Goal: Task Accomplishment & Management: Use online tool/utility

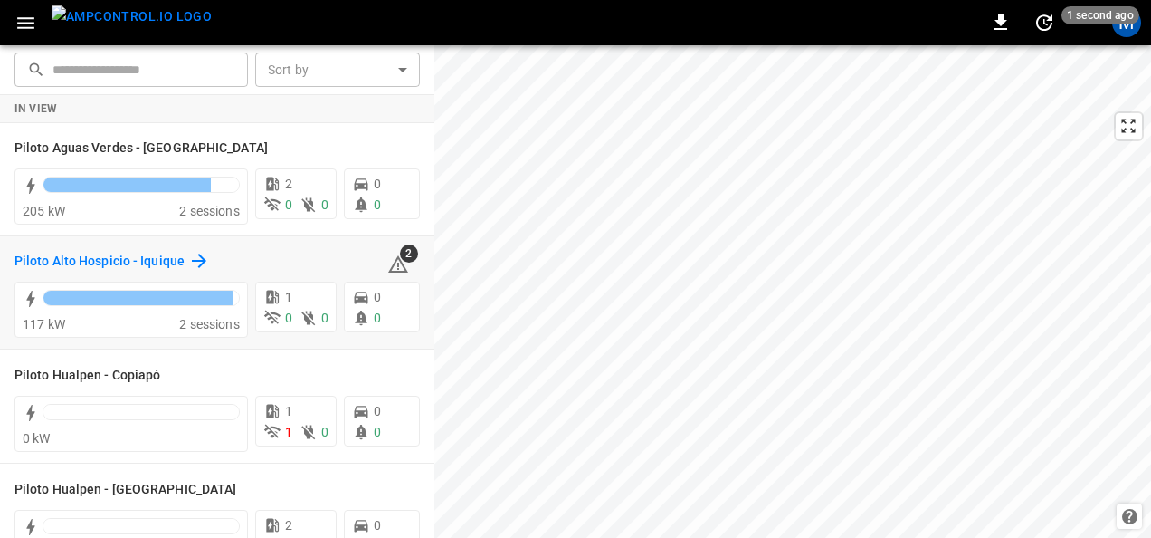
click at [158, 263] on h6 "Piloto Alto Hospicio - Iquique" at bounding box center [99, 262] width 170 height 20
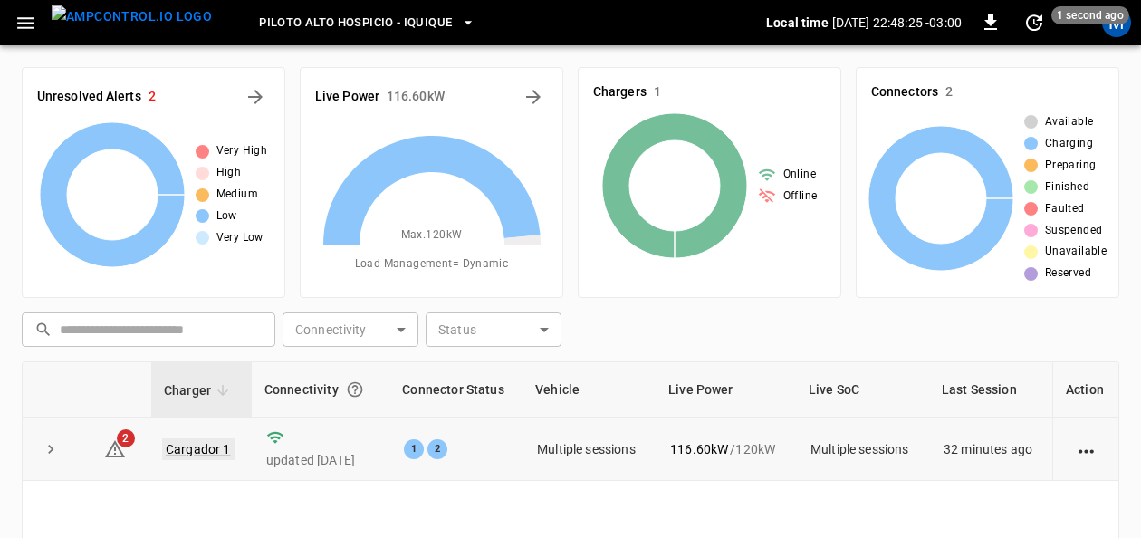
click at [218, 438] on link "Cargador 1" at bounding box center [198, 449] width 72 height 22
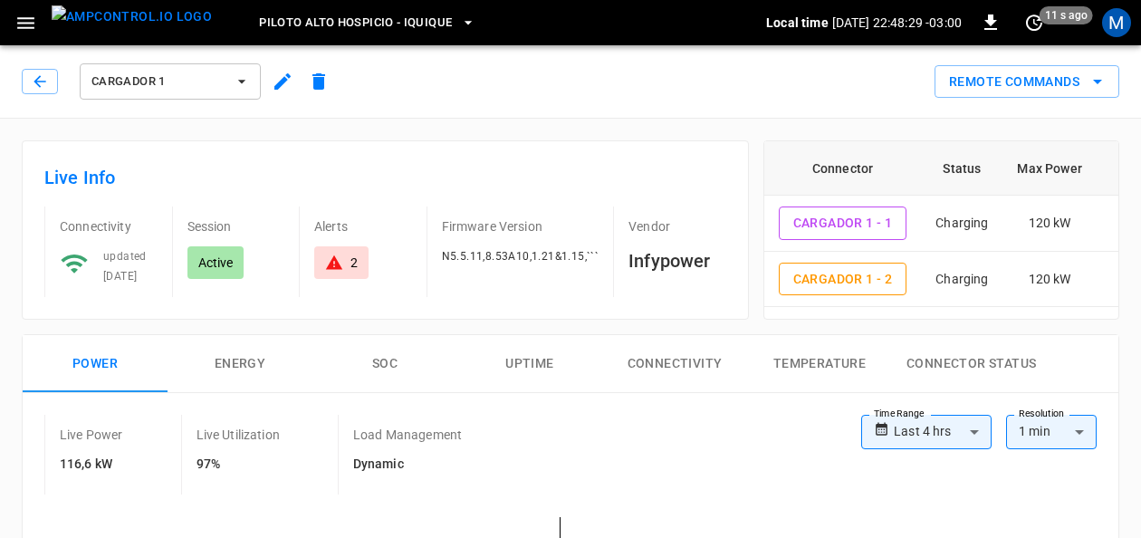
click at [346, 263] on div "2" at bounding box center [341, 262] width 33 height 18
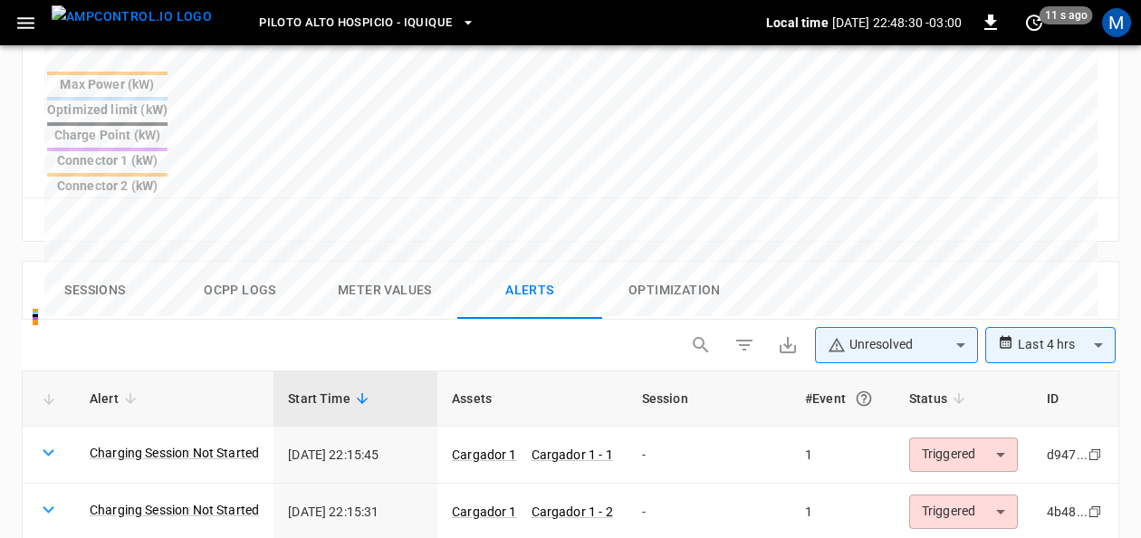
scroll to position [861, 0]
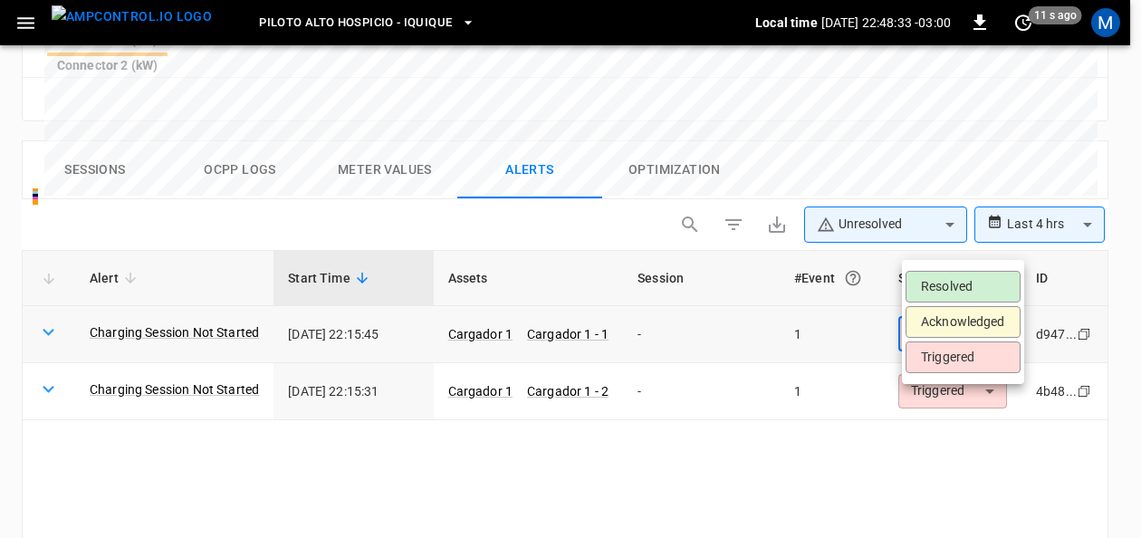
click at [974, 280] on li "Resolved" at bounding box center [962, 287] width 115 height 32
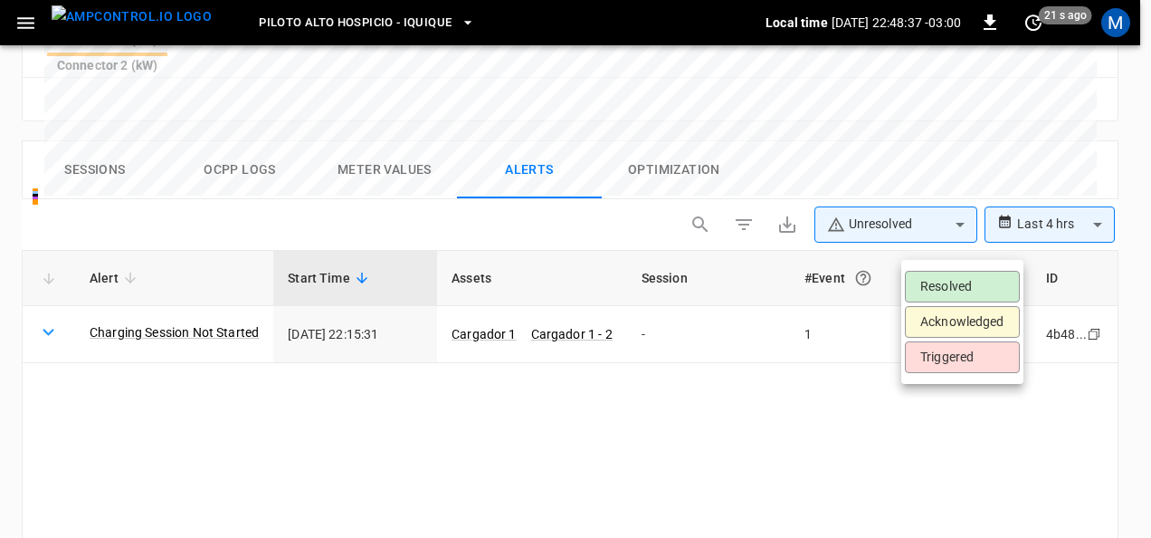
click at [972, 282] on li "Resolved" at bounding box center [962, 287] width 115 height 32
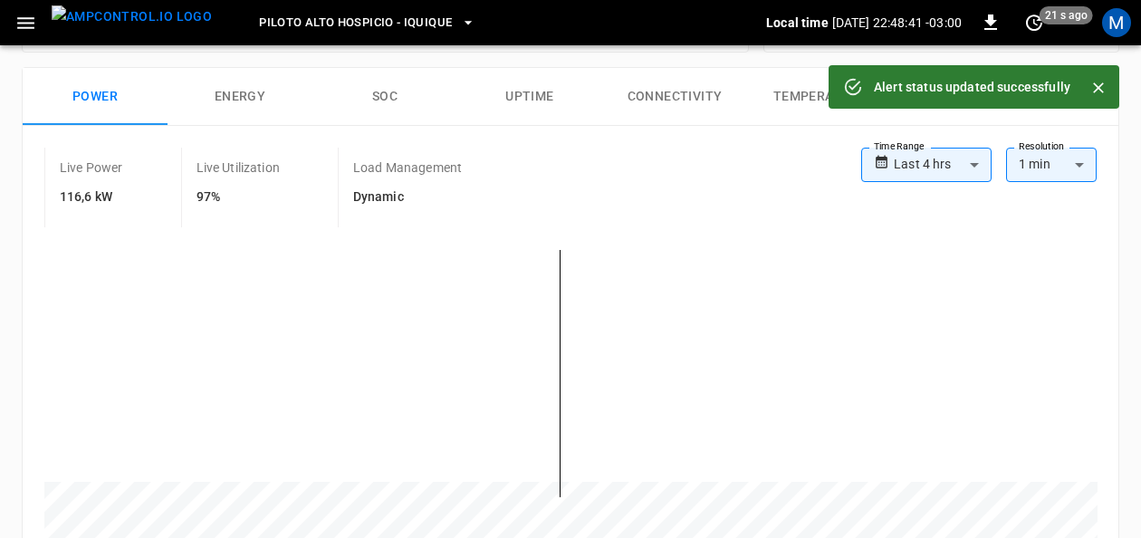
scroll to position [246, 0]
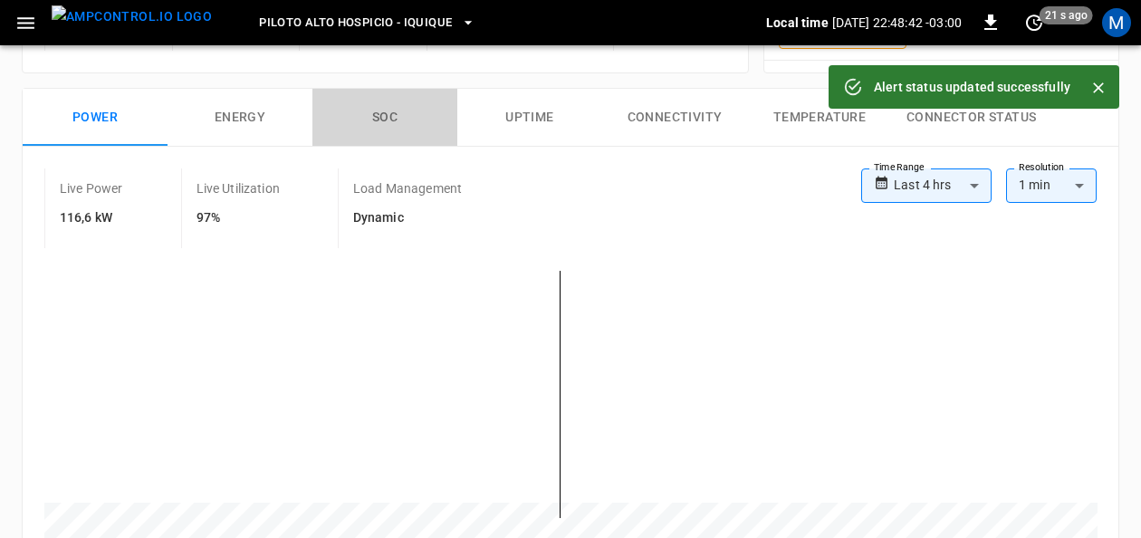
click at [384, 125] on button "SOC" at bounding box center [384, 118] width 145 height 58
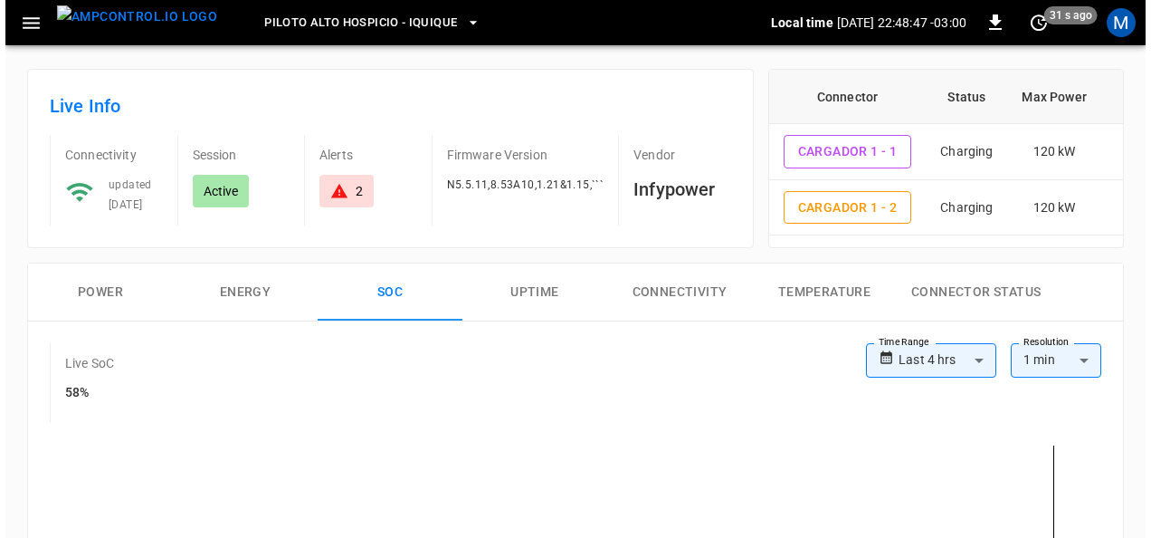
scroll to position [0, 0]
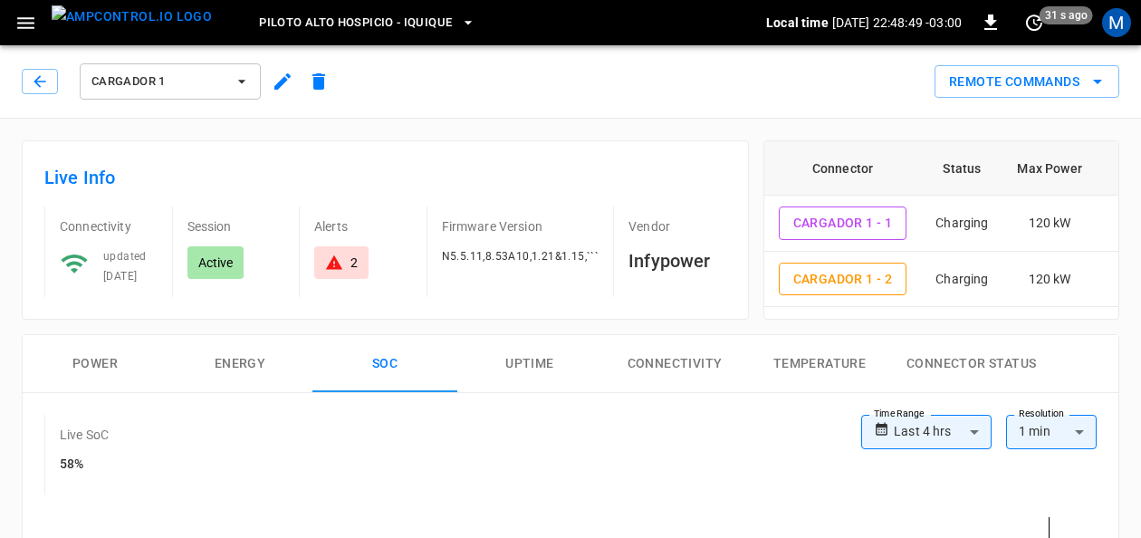
click at [405, 24] on span "Piloto Alto Hospicio - Iquique" at bounding box center [355, 23] width 193 height 21
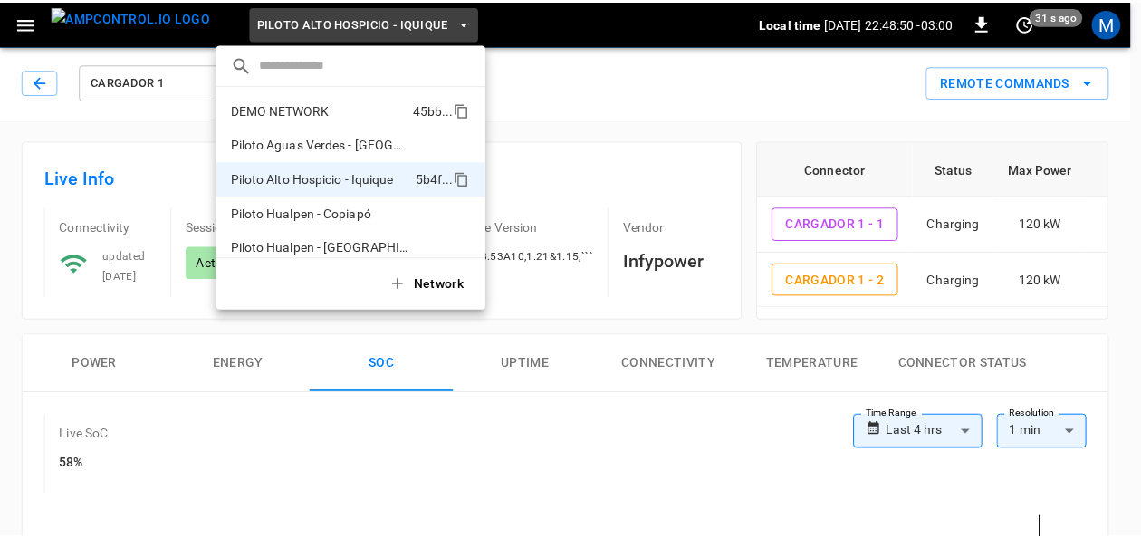
scroll to position [14, 0]
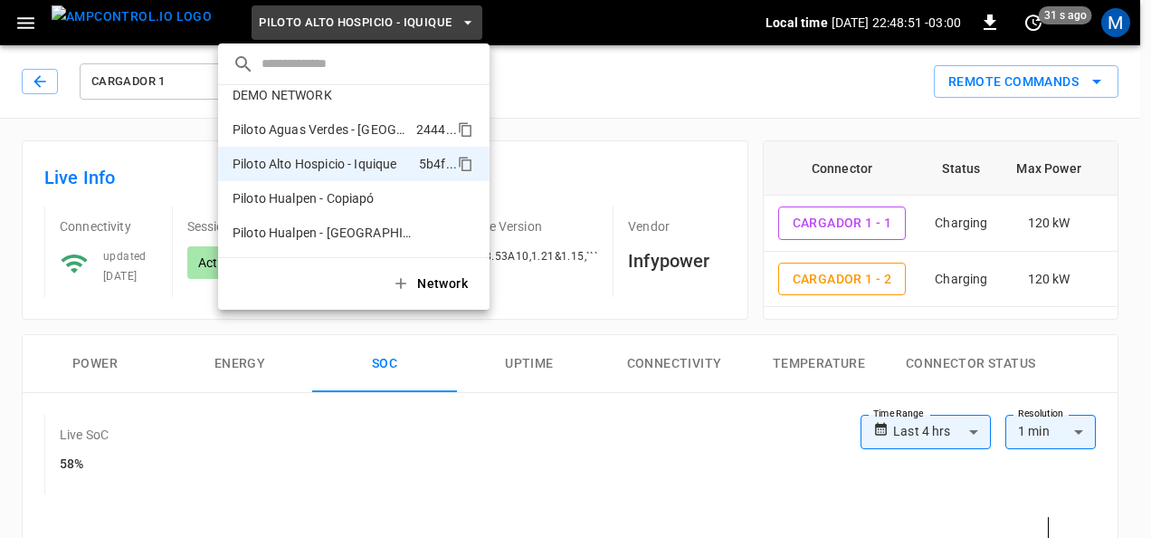
click at [371, 123] on p "Piloto Aguas Verdes - [GEOGRAPHIC_DATA]" at bounding box center [321, 129] width 177 height 18
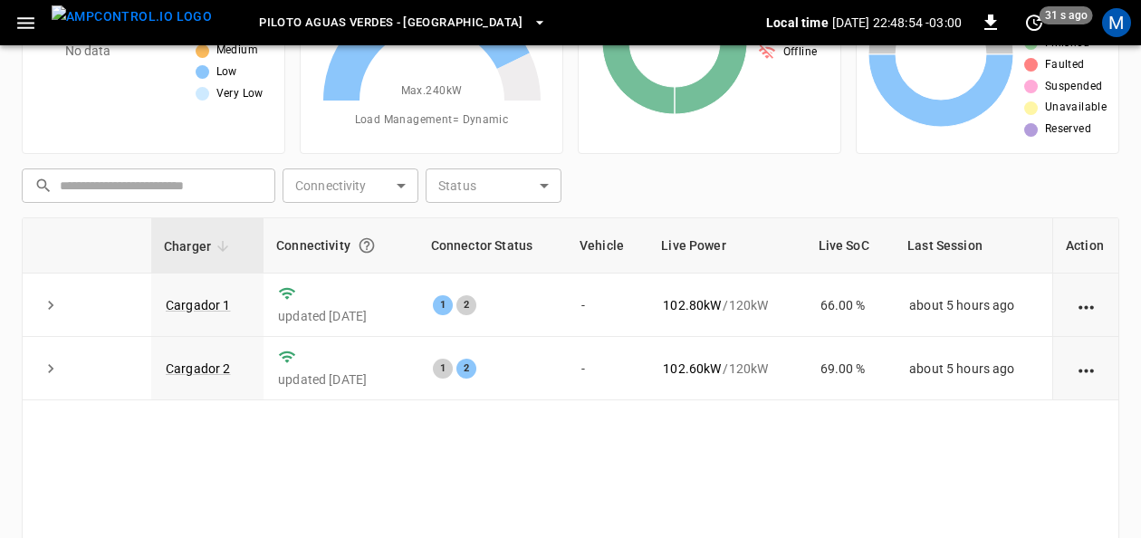
scroll to position [145, 0]
click at [223, 303] on link "Cargador 1" at bounding box center [198, 304] width 72 height 22
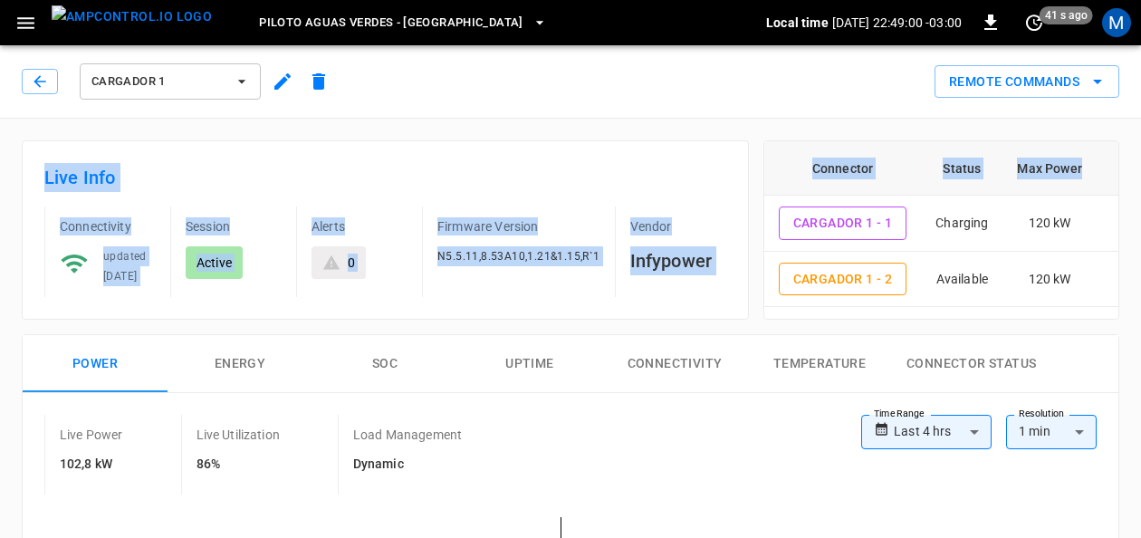
drag, startPoint x: 1132, startPoint y: 123, endPoint x: 1135, endPoint y: 147, distance: 23.7
drag, startPoint x: 1135, startPoint y: 147, endPoint x: 1133, endPoint y: 178, distance: 31.7
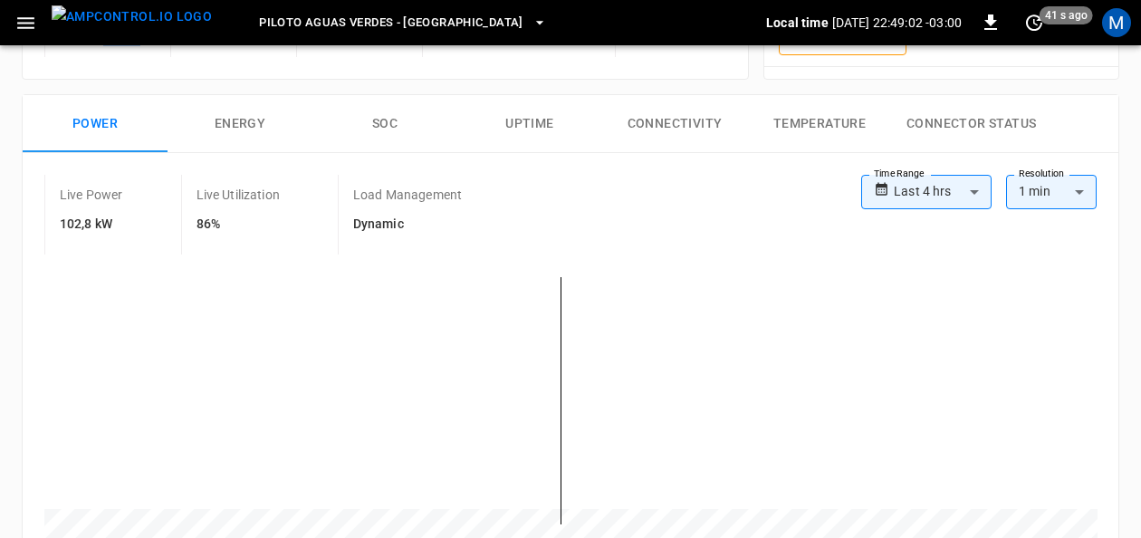
scroll to position [248, 0]
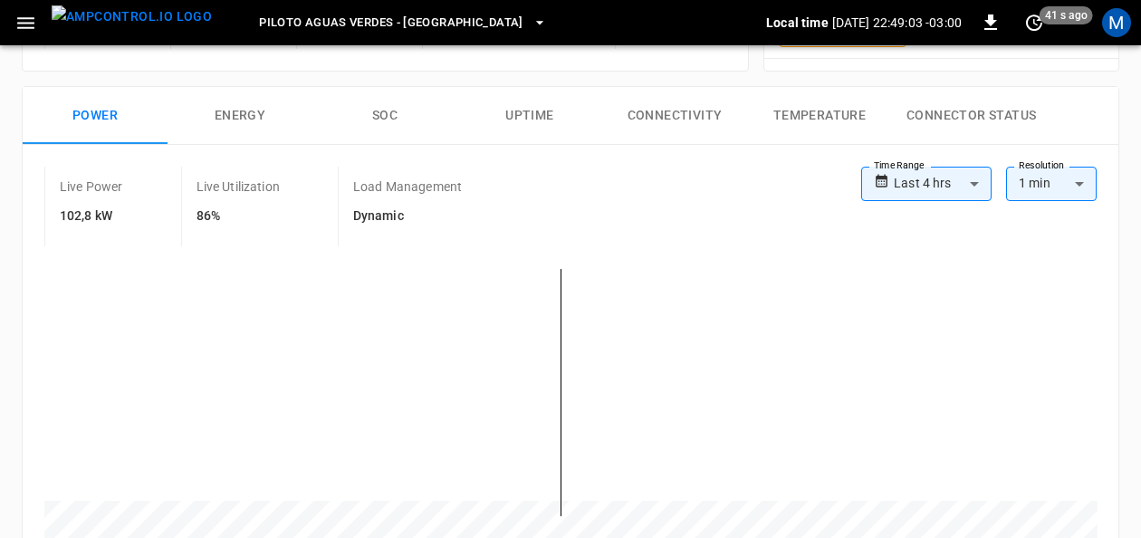
click at [1110, 273] on div "Max Power (kW) Optimized limit (kW) Charge Point (kW) Connector 1 (kW) Connecto…" at bounding box center [570, 471] width 1095 height 436
drag, startPoint x: 1138, startPoint y: 230, endPoint x: 1131, endPoint y: 262, distance: 32.3
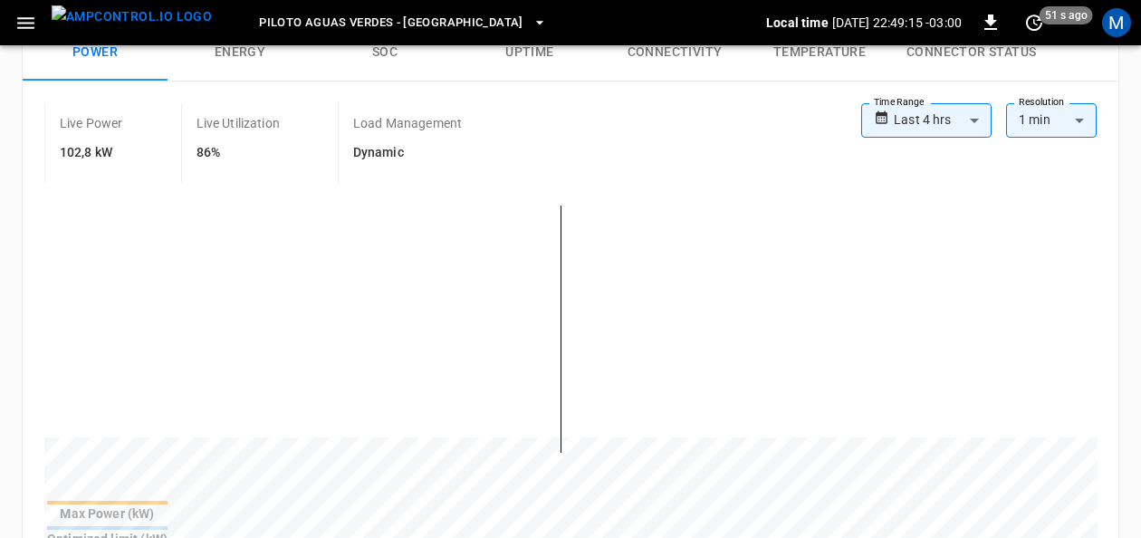
scroll to position [307, 0]
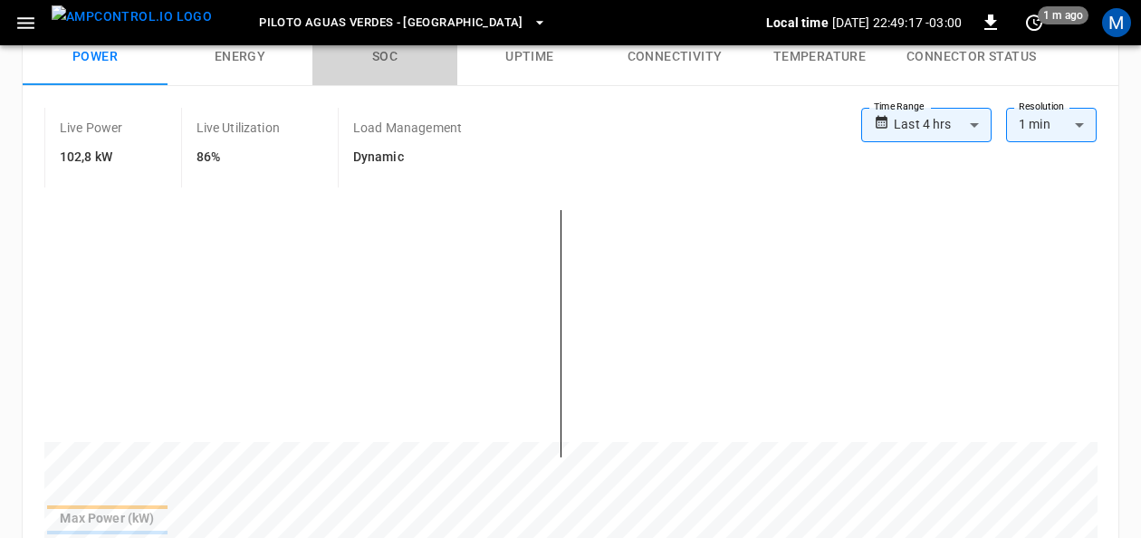
click at [388, 47] on button "SOC" at bounding box center [384, 57] width 145 height 58
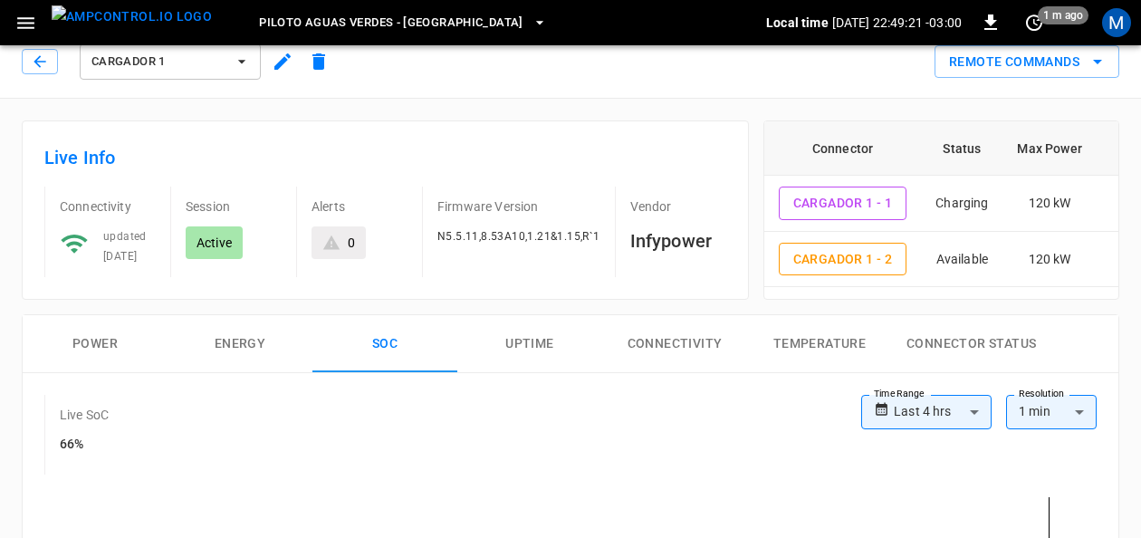
scroll to position [0, 0]
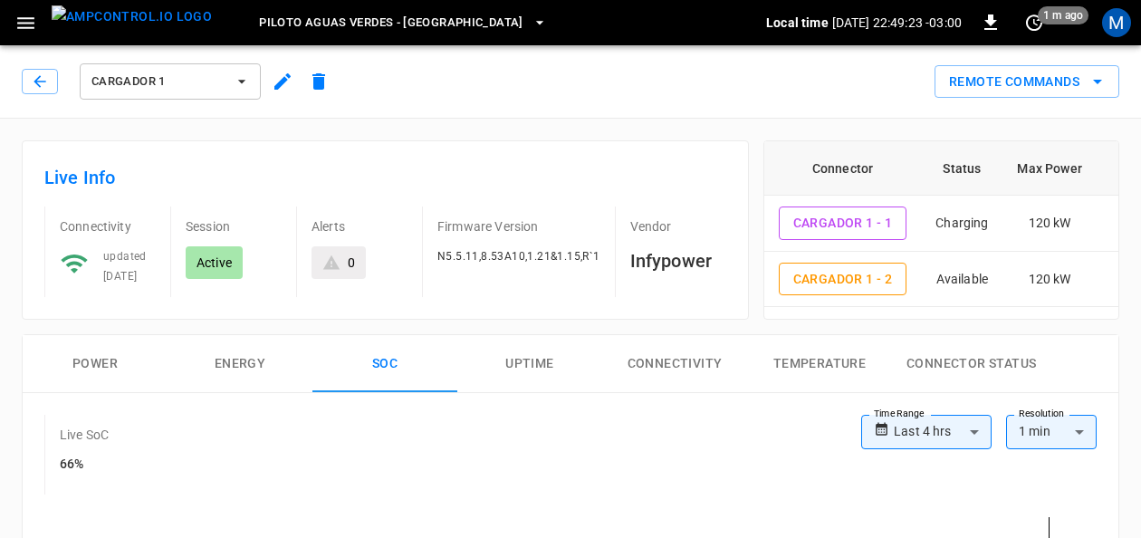
click at [246, 81] on icon "button" at bounding box center [242, 81] width 18 height 18
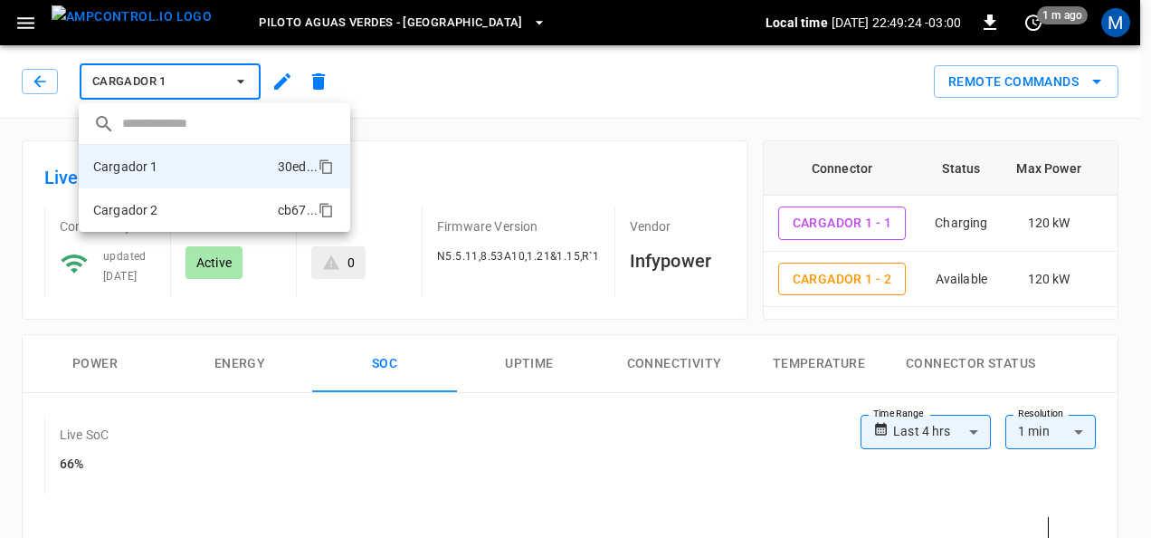
click at [195, 199] on li "Cargador 2 cb67 ..." at bounding box center [215, 209] width 272 height 43
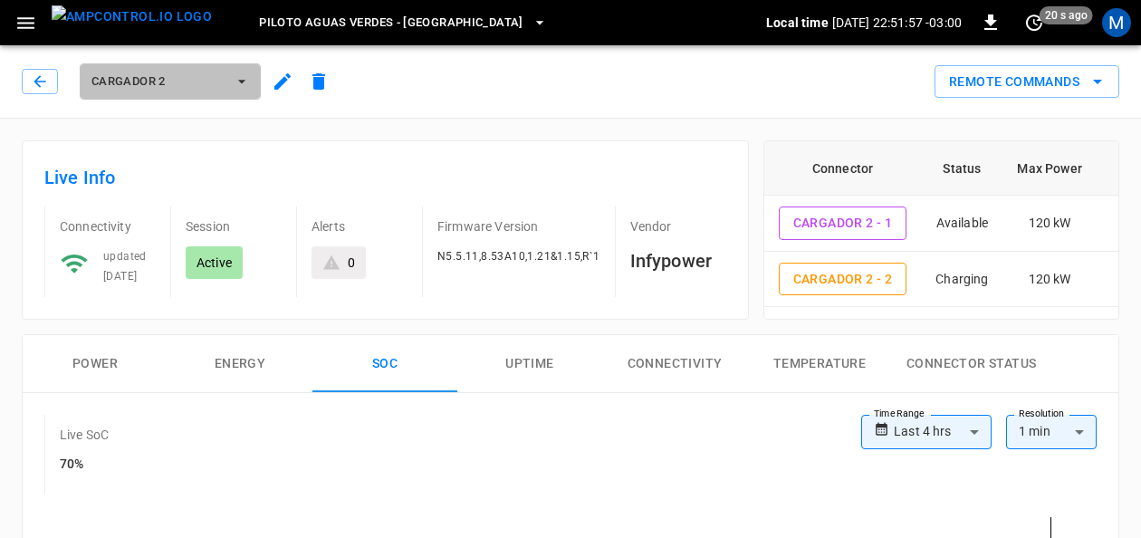
click at [235, 83] on icon "button" at bounding box center [242, 81] width 18 height 18
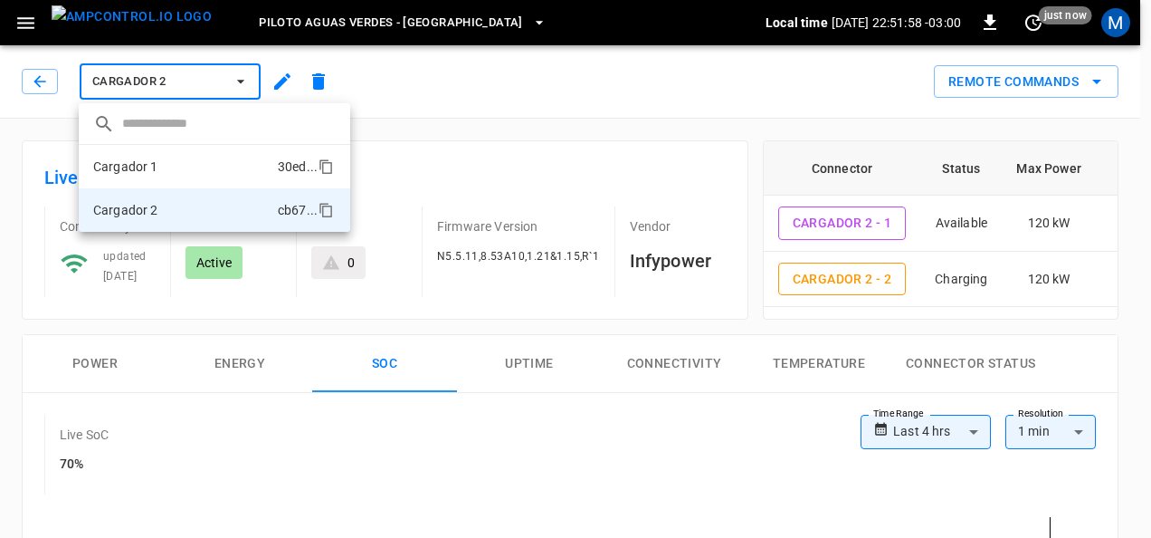
click at [202, 171] on li "Cargador 1 30ed ..." at bounding box center [215, 166] width 272 height 43
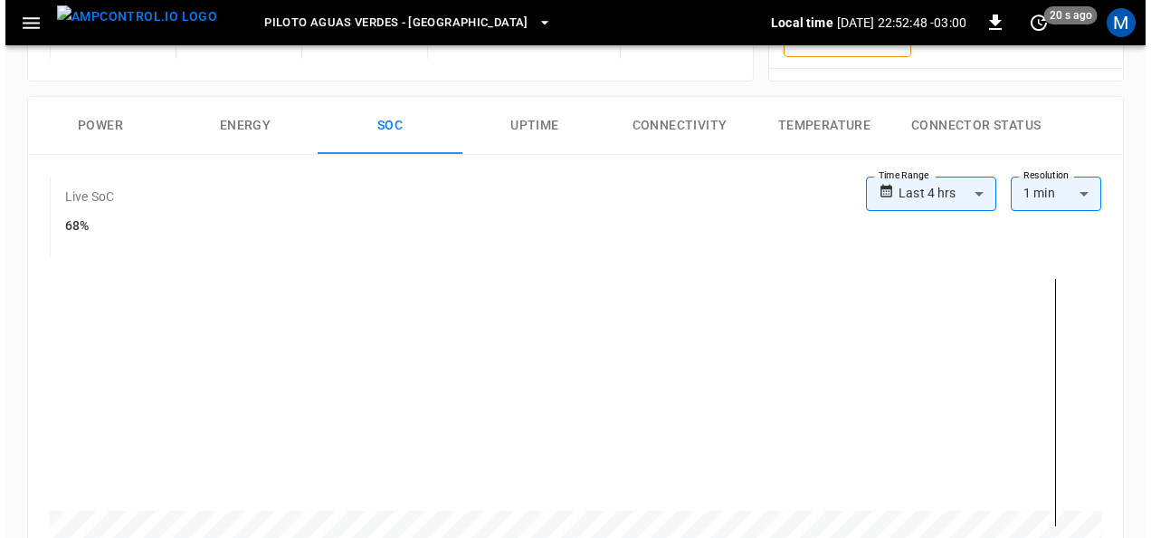
scroll to position [233, 0]
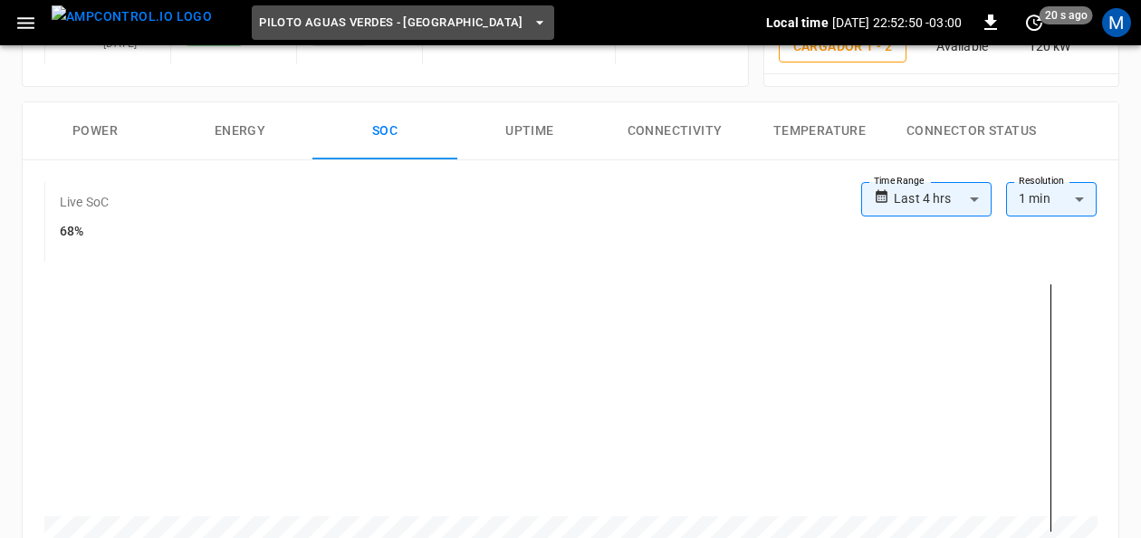
click at [482, 14] on button "Piloto Aguas Verdes - [GEOGRAPHIC_DATA]" at bounding box center [403, 22] width 302 height 35
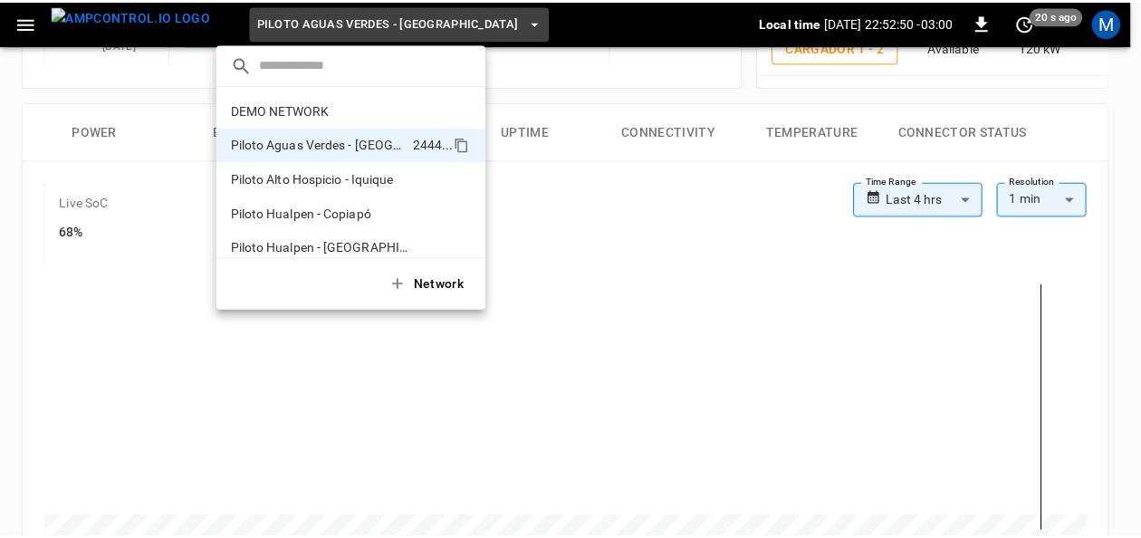
scroll to position [14, 0]
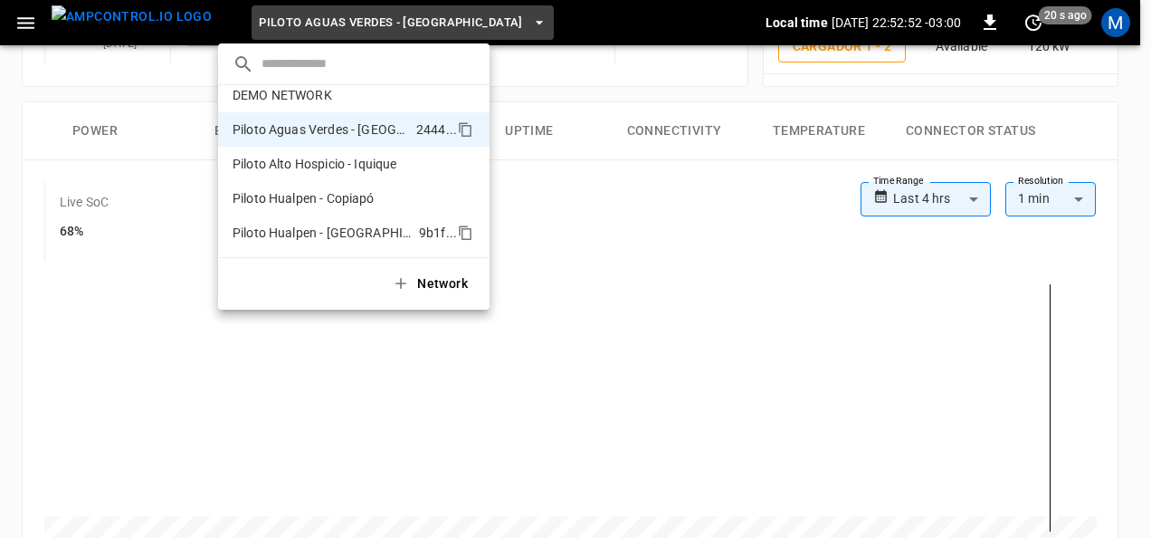
click at [351, 227] on p "Piloto Hualpen - [GEOGRAPHIC_DATA]" at bounding box center [322, 233] width 179 height 18
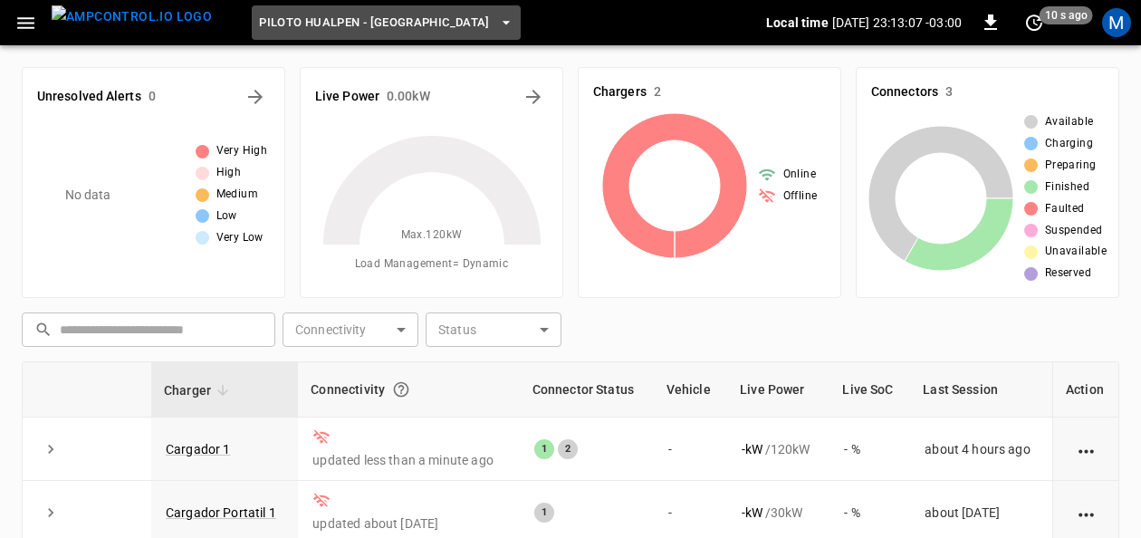
click at [389, 23] on span "Piloto Hualpen - [GEOGRAPHIC_DATA]" at bounding box center [374, 23] width 231 height 21
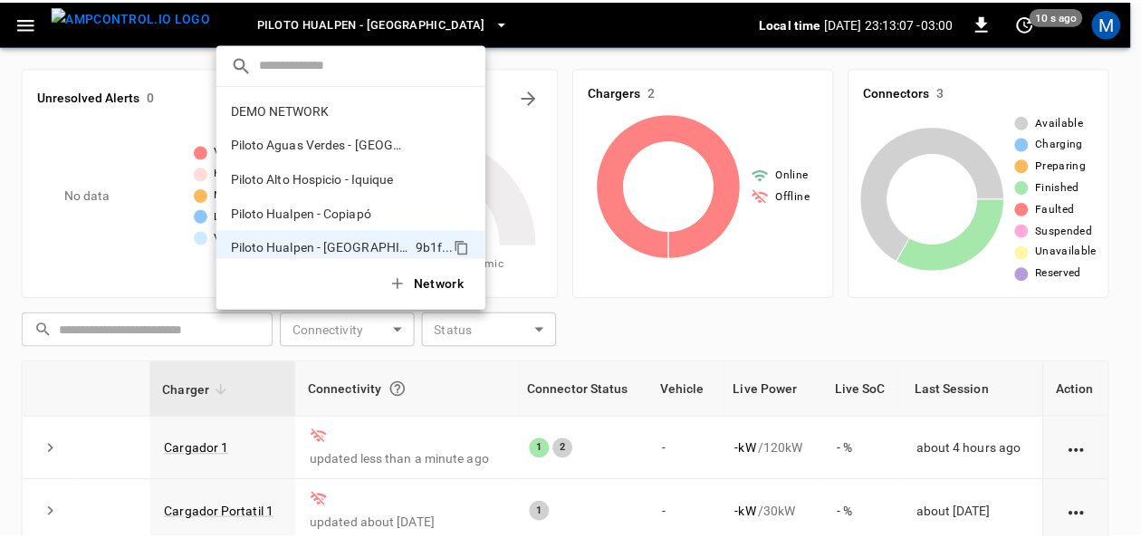
scroll to position [14, 0]
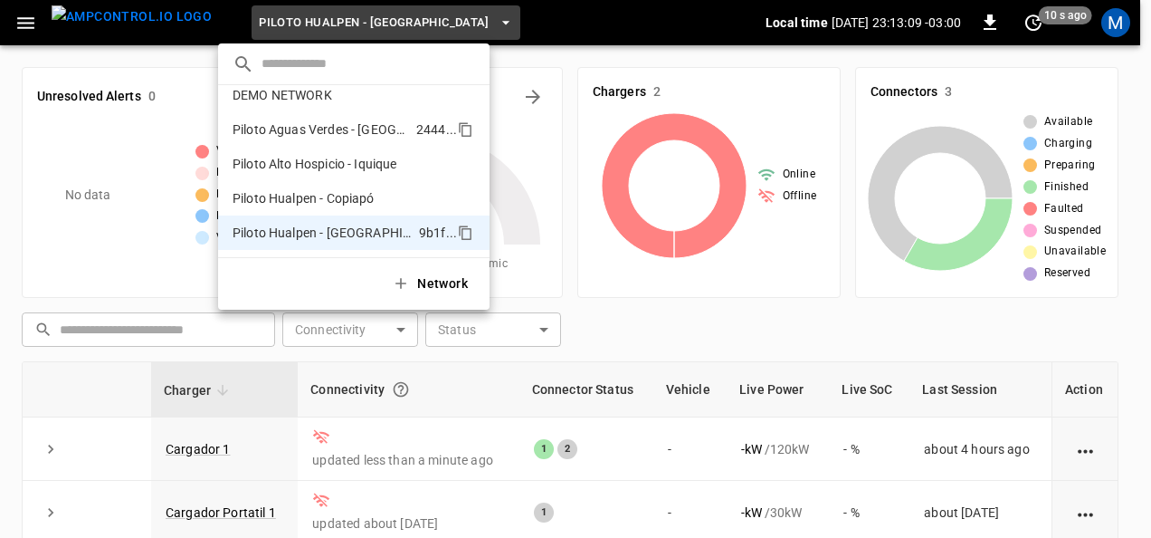
click at [358, 124] on p "Piloto Aguas Verdes - [GEOGRAPHIC_DATA]" at bounding box center [321, 129] width 177 height 18
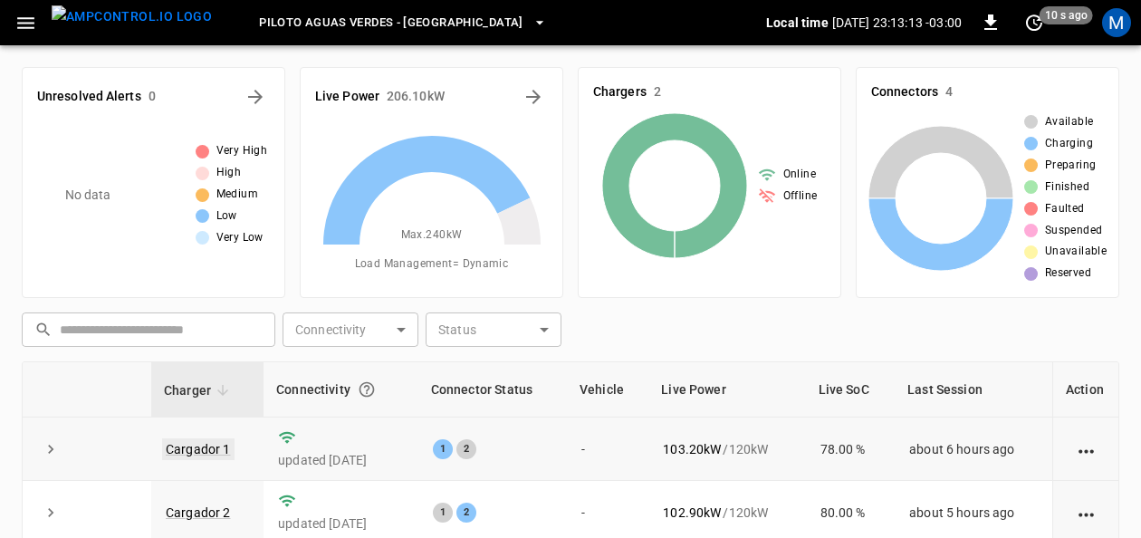
click at [200, 444] on link "Cargador 1" at bounding box center [198, 449] width 72 height 22
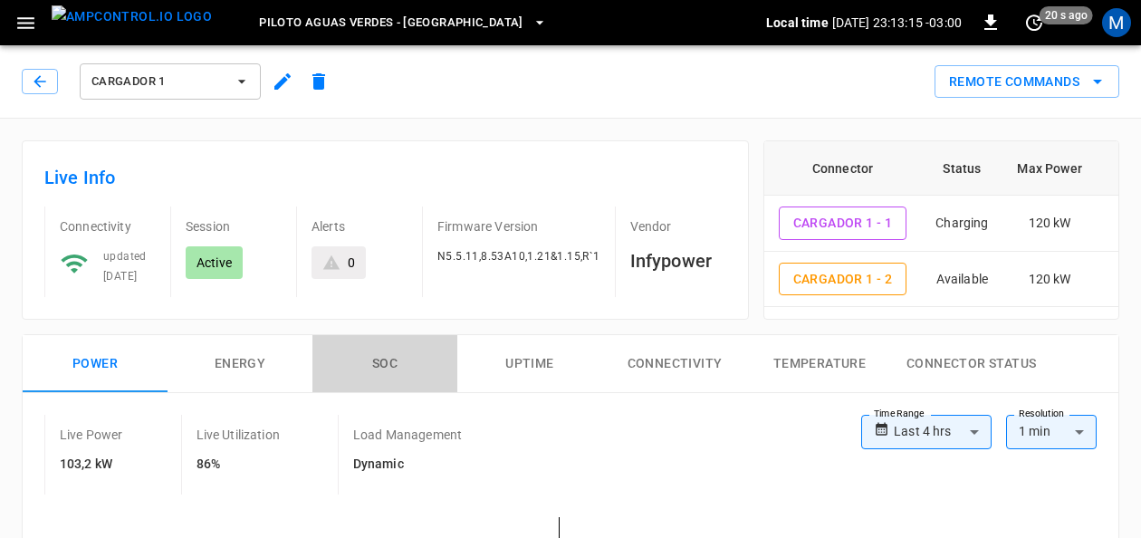
click at [377, 364] on button "SOC" at bounding box center [384, 364] width 145 height 58
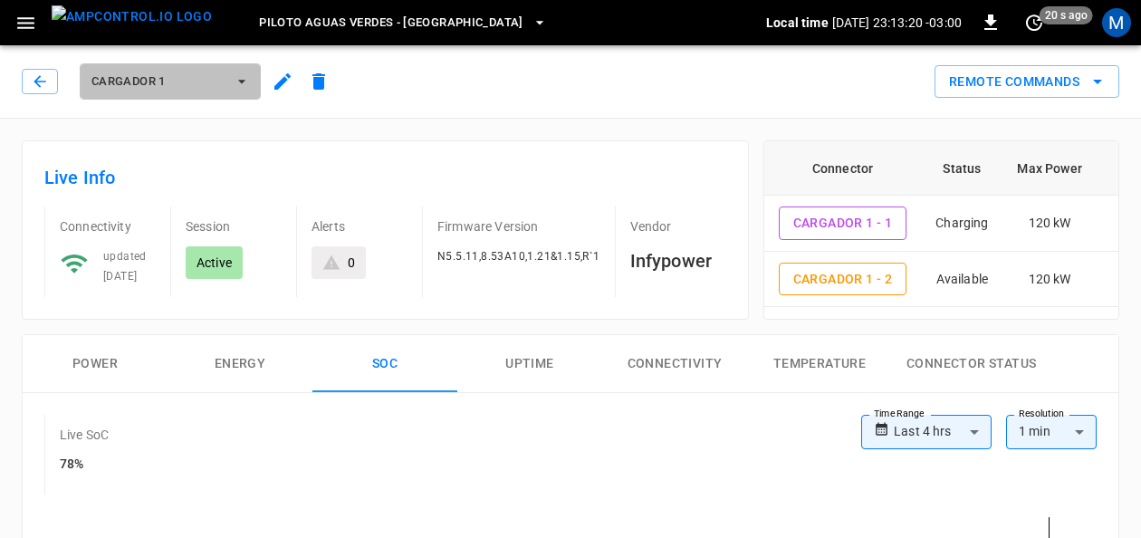
click at [243, 79] on icon "button" at bounding box center [242, 81] width 18 height 18
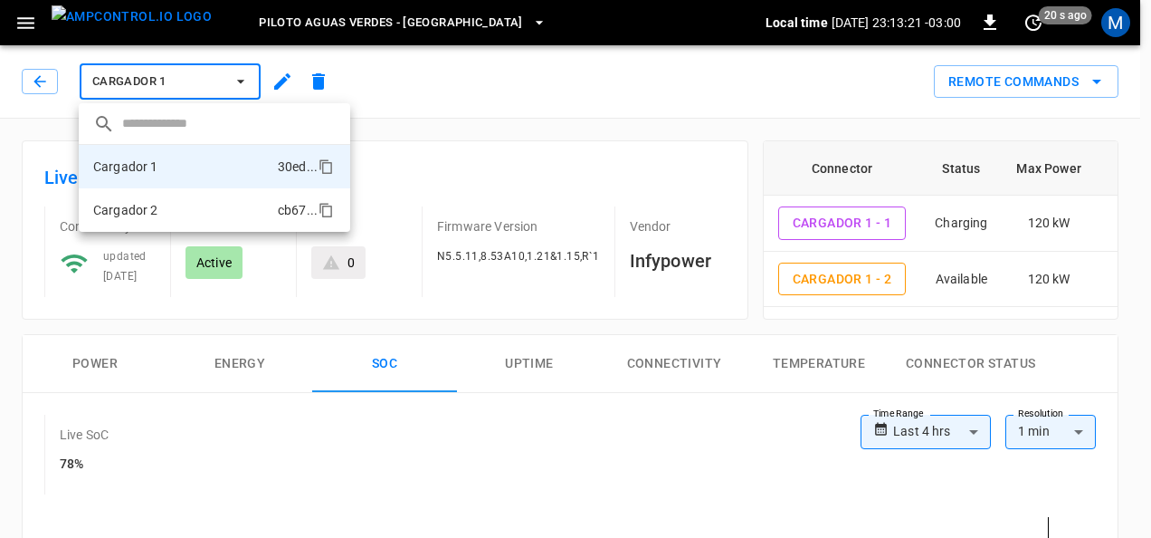
click at [181, 206] on li "Cargador 2 cb67 ..." at bounding box center [215, 209] width 272 height 43
